Goal: Task Accomplishment & Management: Complete application form

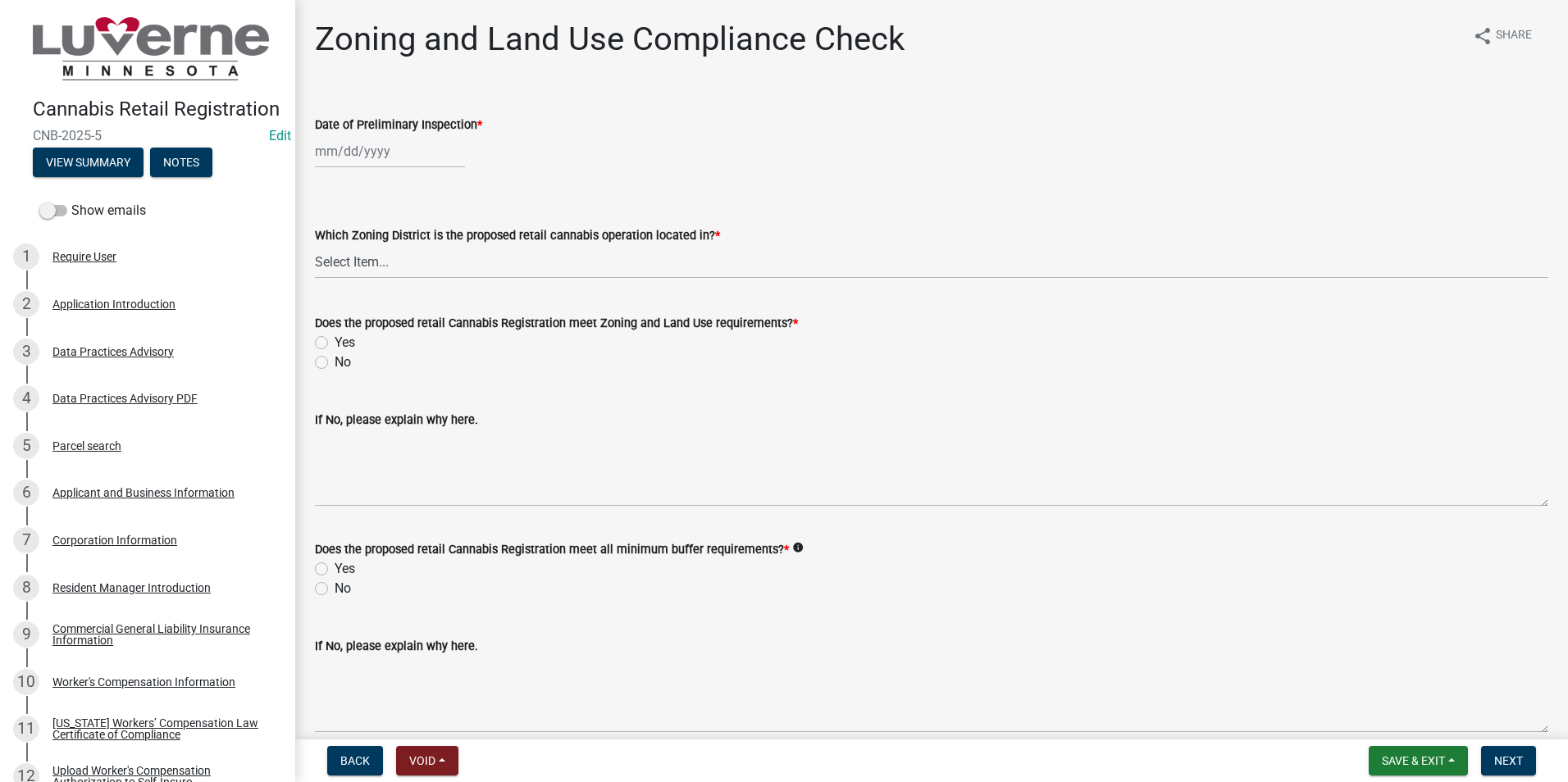
select select "9"
select select "2025"
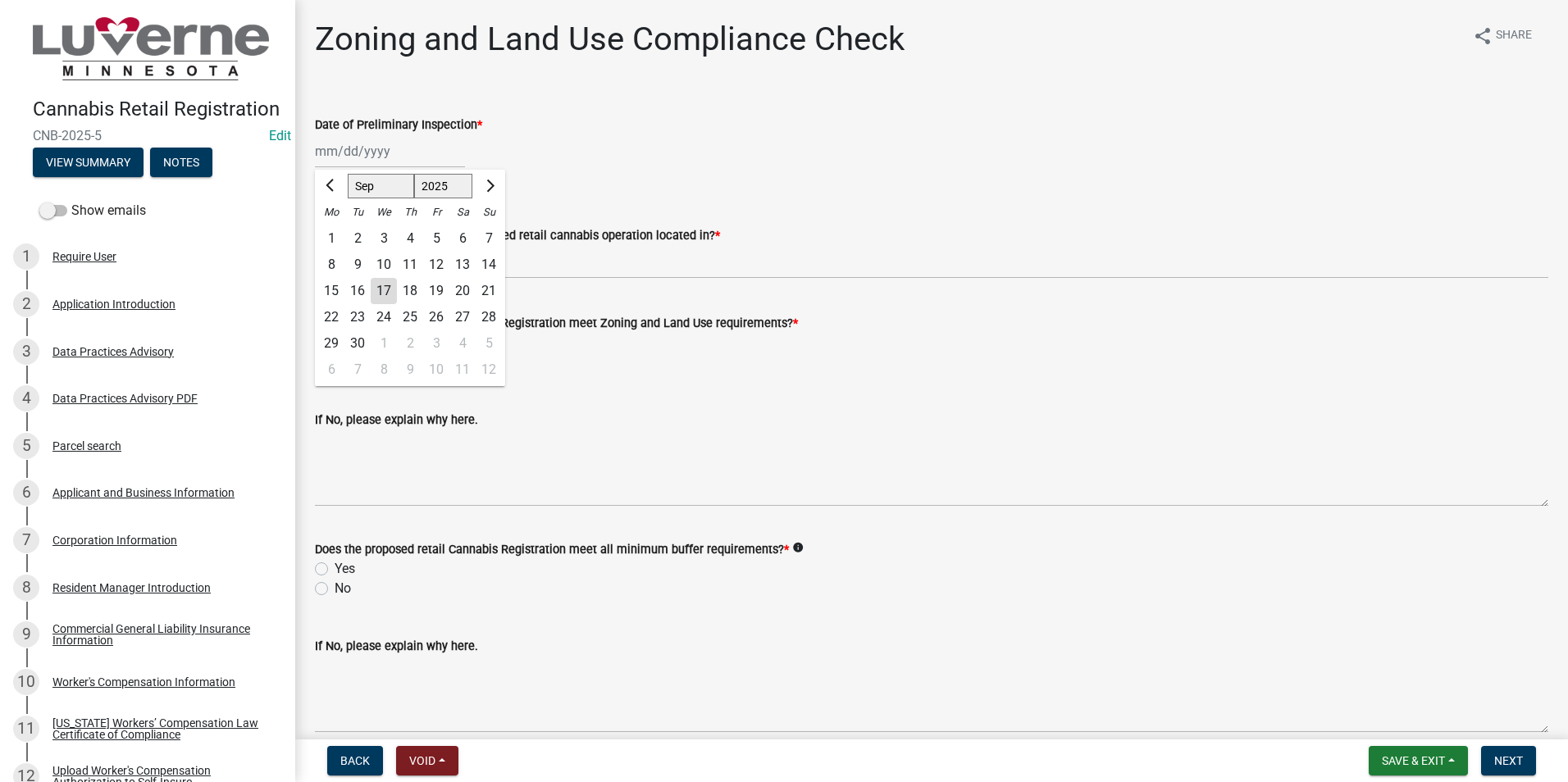
click at [375, 152] on div "[PERSON_NAME] Feb Mar Apr [PERSON_NAME][DATE] Oct Nov [DATE] 1526 1527 1528 152…" at bounding box center [390, 151] width 150 height 34
click at [385, 287] on div "17" at bounding box center [384, 291] width 26 height 26
type input "[DATE]"
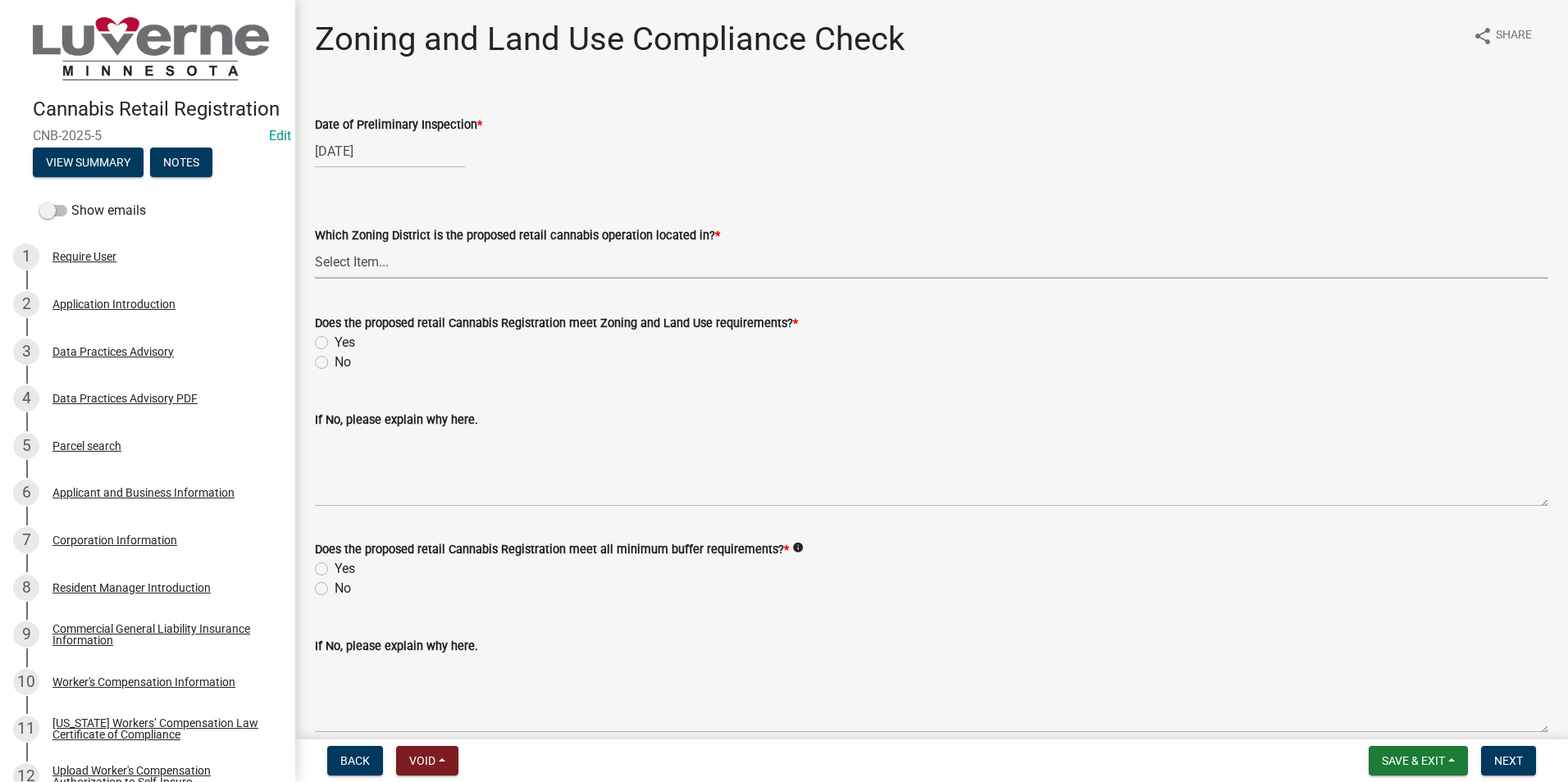
click at [394, 264] on select "Select Item... Public District (P) 1 & 2 Family Residence (R-1) Multiple Family…" at bounding box center [931, 262] width 1233 height 34
click at [315, 245] on select "Select Item... Public District (P) 1 & 2 Family Residence (R-1) Multiple Family…" at bounding box center [931, 262] width 1233 height 34
select select "8b37991c-dfaa-4d3e-855b-ca364479cb4f"
click at [335, 340] on label "Yes" at bounding box center [345, 343] width 21 height 20
click at [335, 340] on input "Yes" at bounding box center [340, 338] width 11 height 11
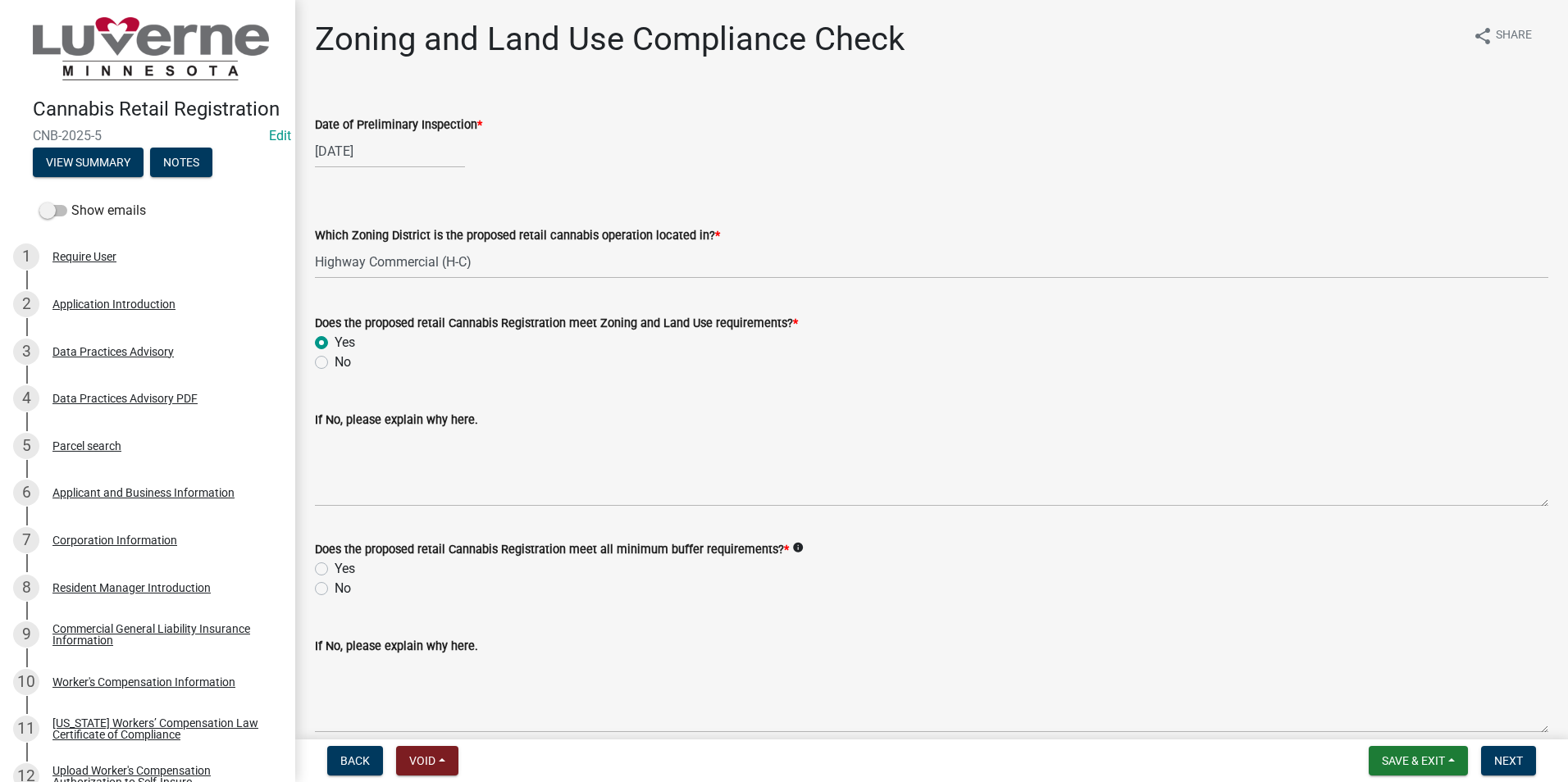
radio input "true"
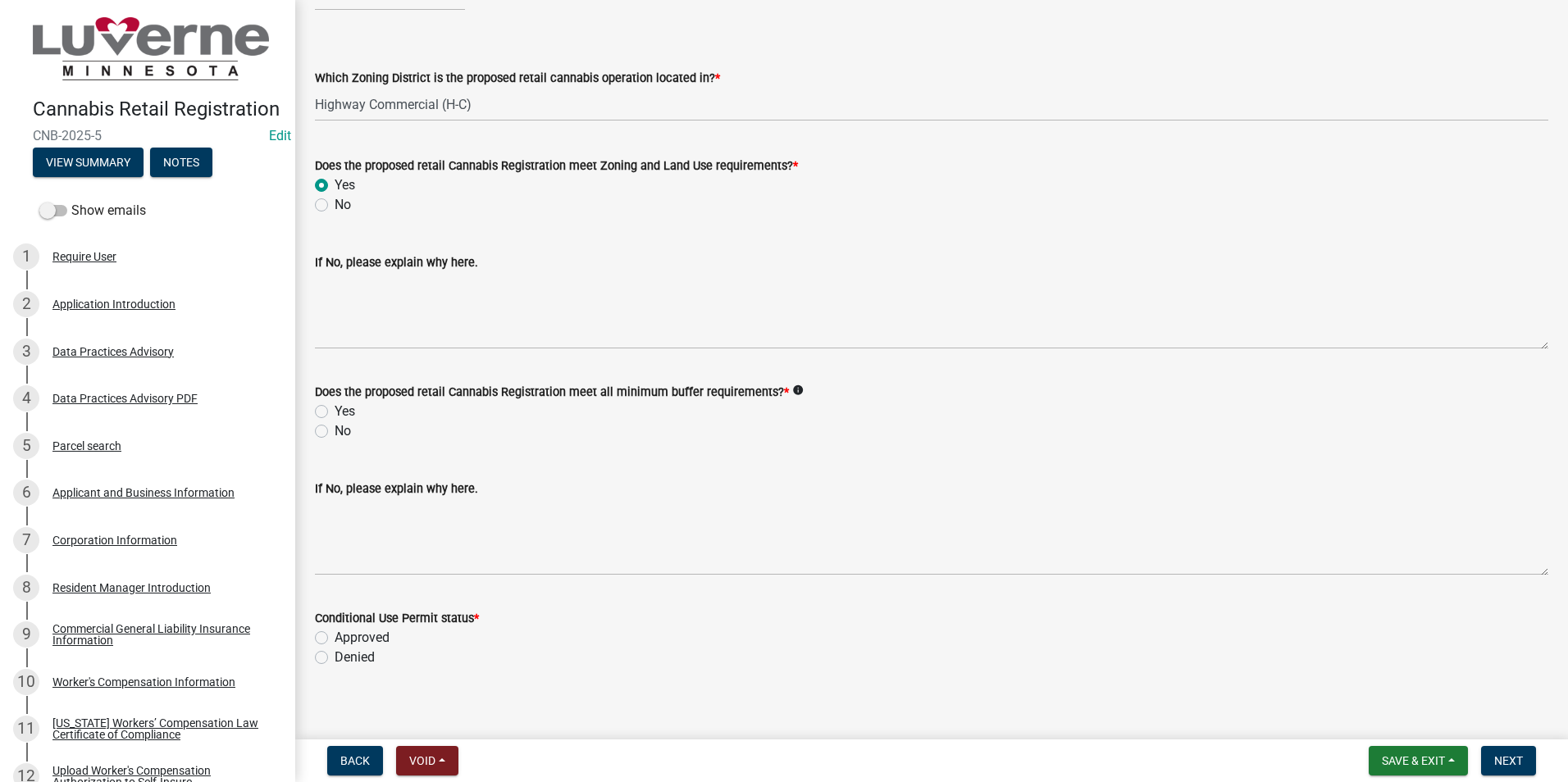
scroll to position [164, 0]
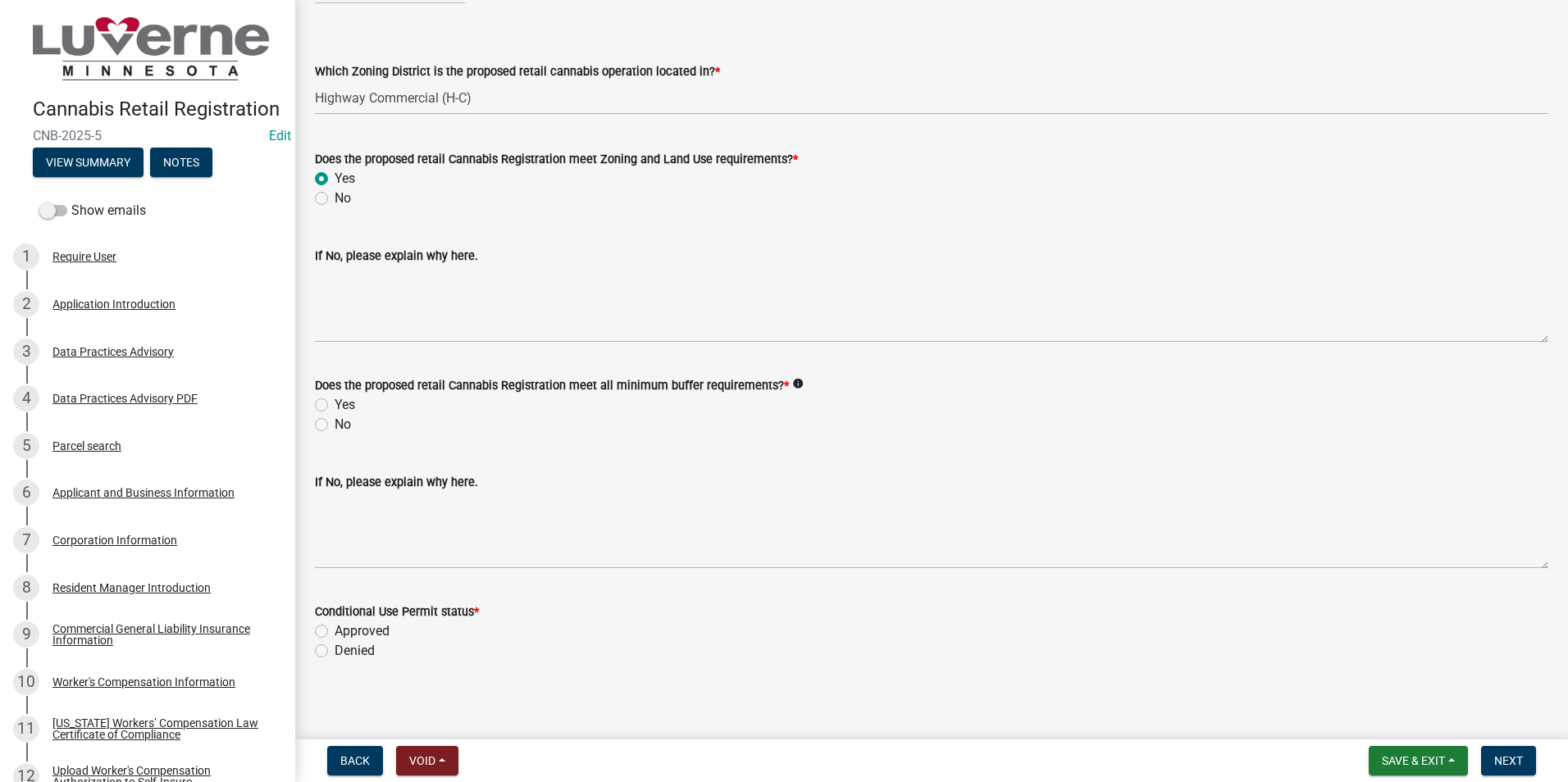
click at [335, 403] on label "Yes" at bounding box center [345, 405] width 21 height 20
click at [335, 403] on input "Yes" at bounding box center [340, 400] width 11 height 11
radio input "true"
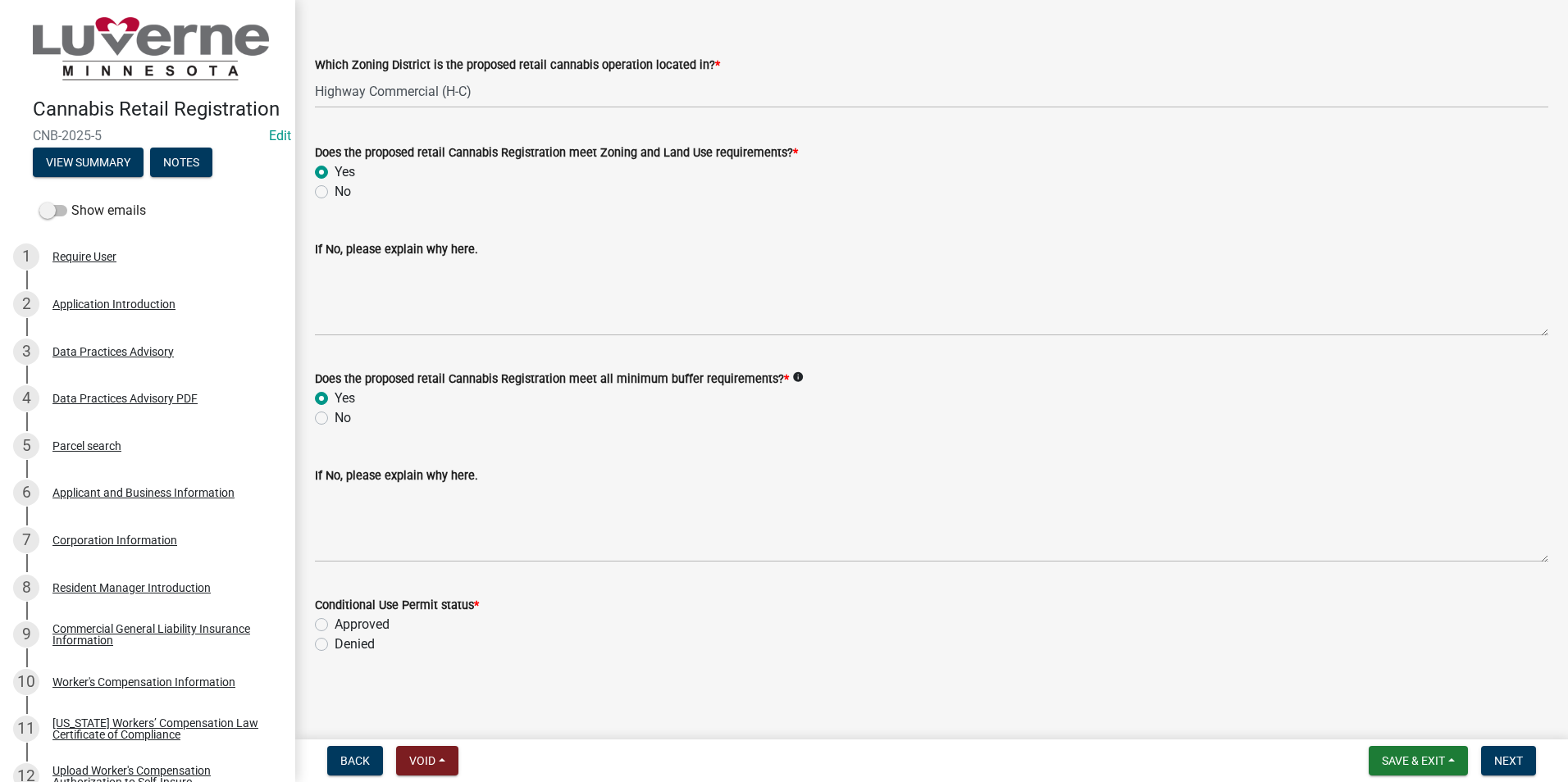
click at [335, 623] on label "Approved" at bounding box center [362, 625] width 55 height 20
click at [335, 623] on input "Approved" at bounding box center [340, 620] width 11 height 11
radio input "true"
click at [1496, 754] on span "Next" at bounding box center [1507, 760] width 29 height 13
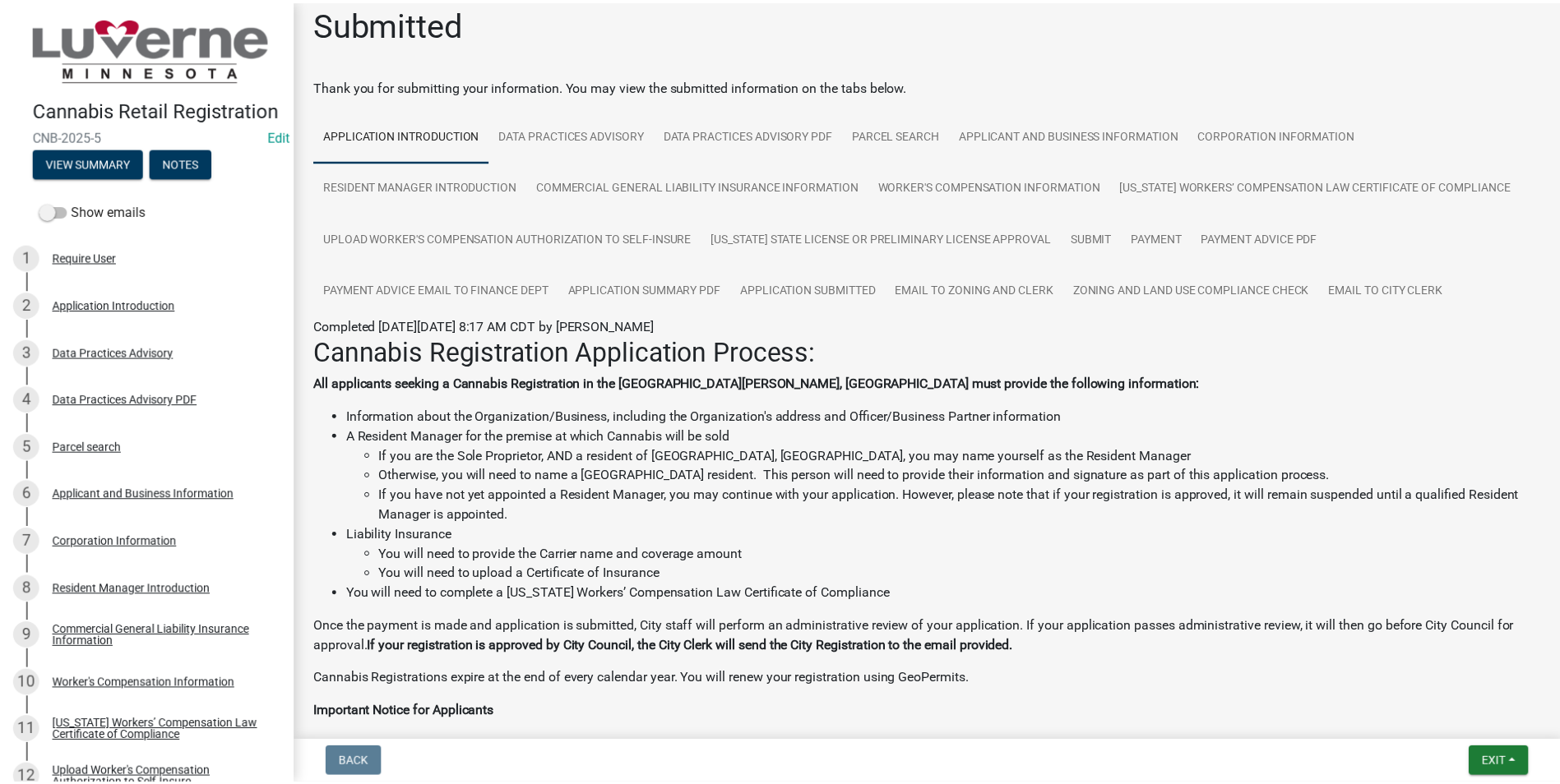
scroll to position [0, 0]
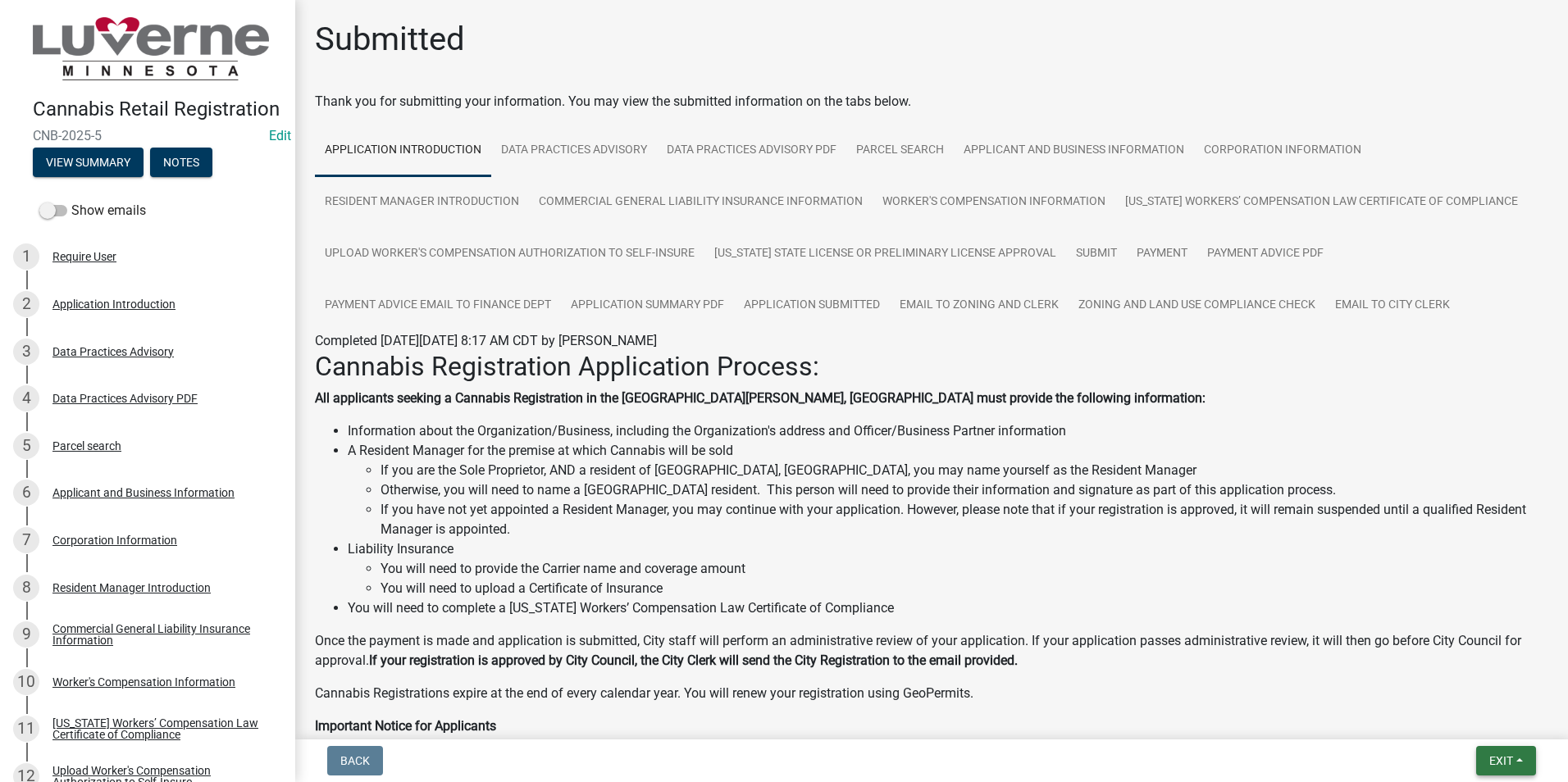
click at [1496, 761] on span "Exit" at bounding box center [1500, 760] width 24 height 13
click at [1438, 715] on button "Save & Exit" at bounding box center [1470, 718] width 131 height 40
